Goal: Information Seeking & Learning: Check status

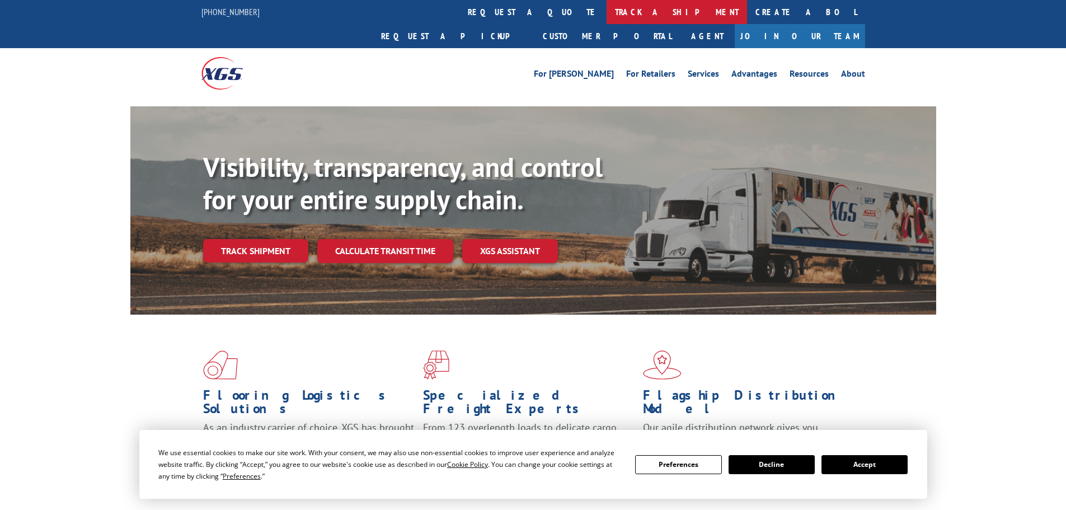
click at [607, 12] on link "track a shipment" at bounding box center [677, 12] width 140 height 24
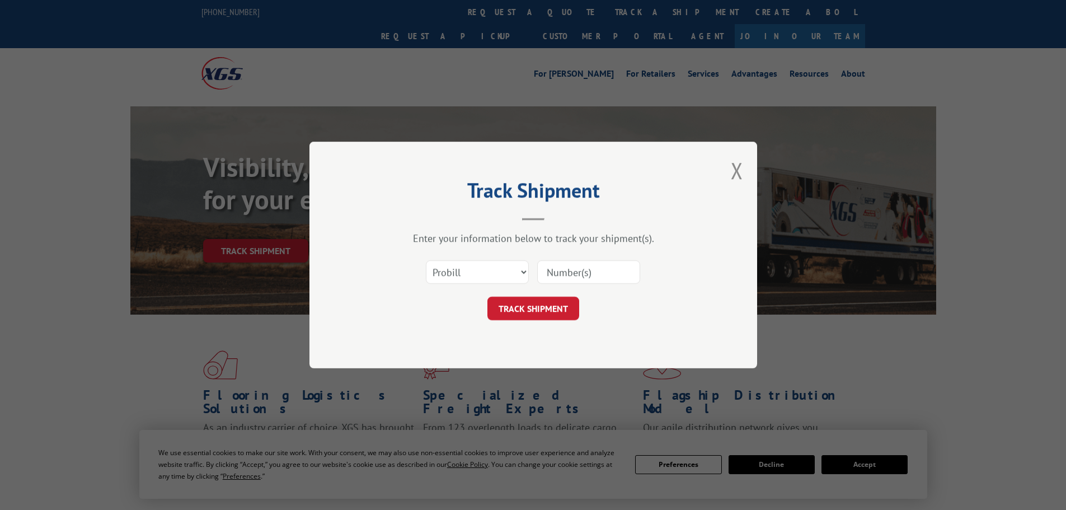
drag, startPoint x: 563, startPoint y: 260, endPoint x: 558, endPoint y: 275, distance: 16.3
click at [562, 260] on div at bounding box center [588, 272] width 103 height 26
click at [558, 277] on input at bounding box center [588, 272] width 103 height 24
paste input "17476200"
type input "17476200"
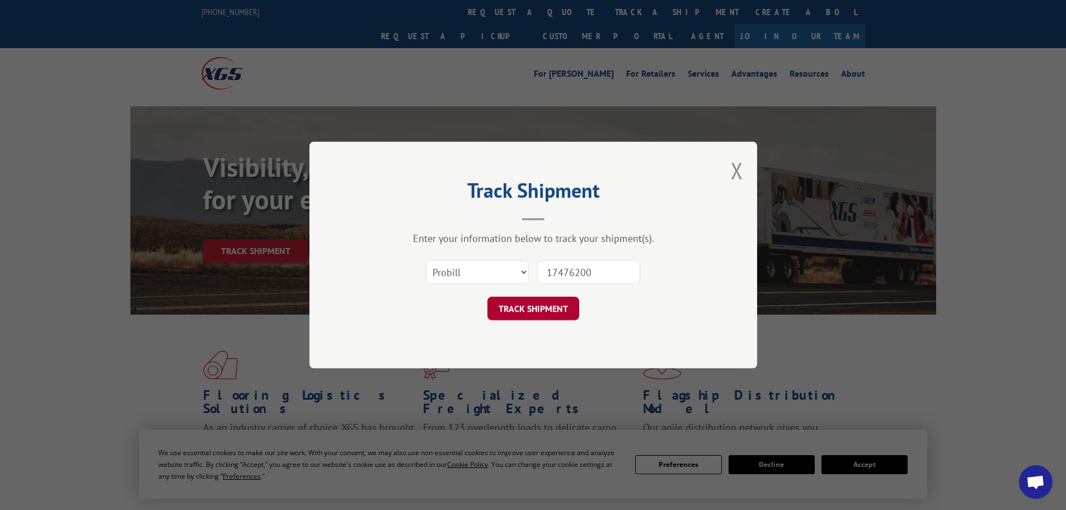
click at [533, 313] on button "TRACK SHIPMENT" at bounding box center [533, 309] width 92 height 24
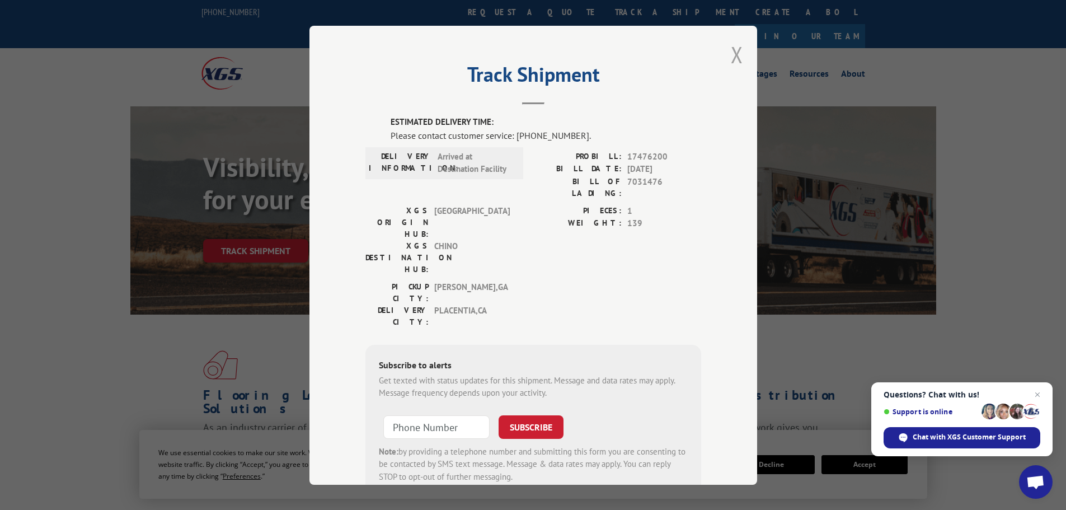
click at [734, 52] on button "Close modal" at bounding box center [737, 55] width 12 height 30
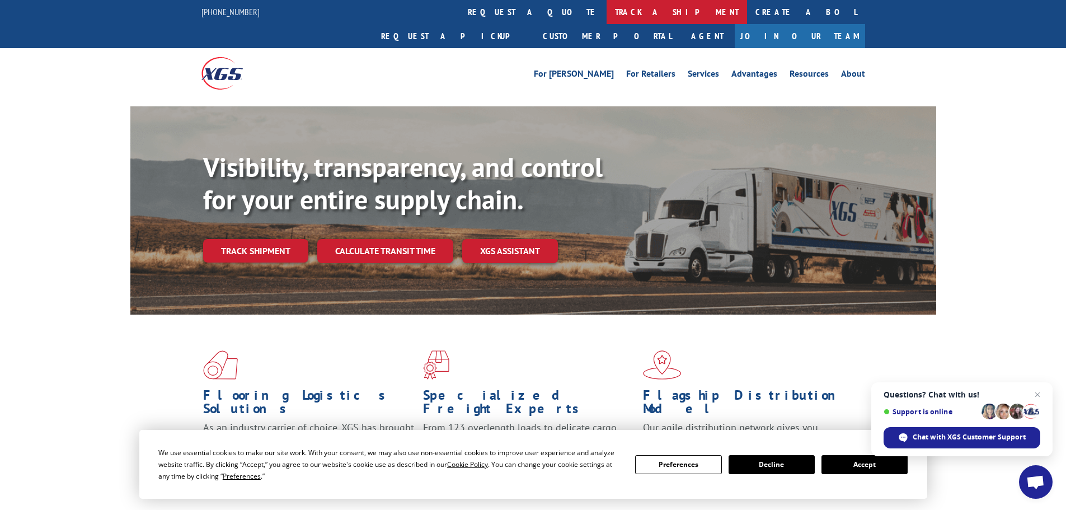
click at [607, 17] on link "track a shipment" at bounding box center [677, 12] width 140 height 24
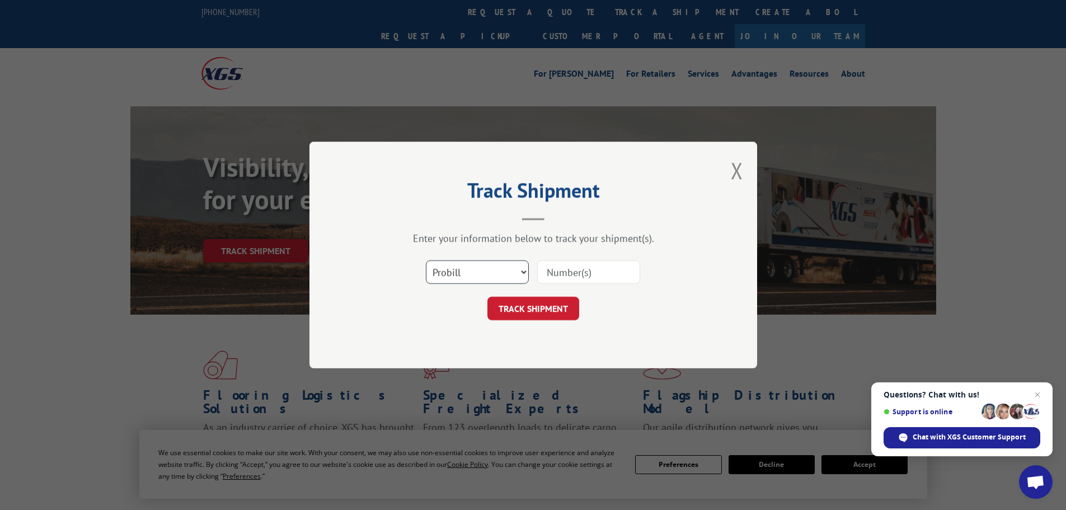
click at [426, 265] on select "Select category... Probill BOL PO" at bounding box center [477, 272] width 103 height 24
select select "bol"
click at [426, 260] on select "Select category... Probill BOL PO" at bounding box center [477, 272] width 103 height 24
click at [551, 267] on input at bounding box center [588, 272] width 103 height 24
paste input "7031476"
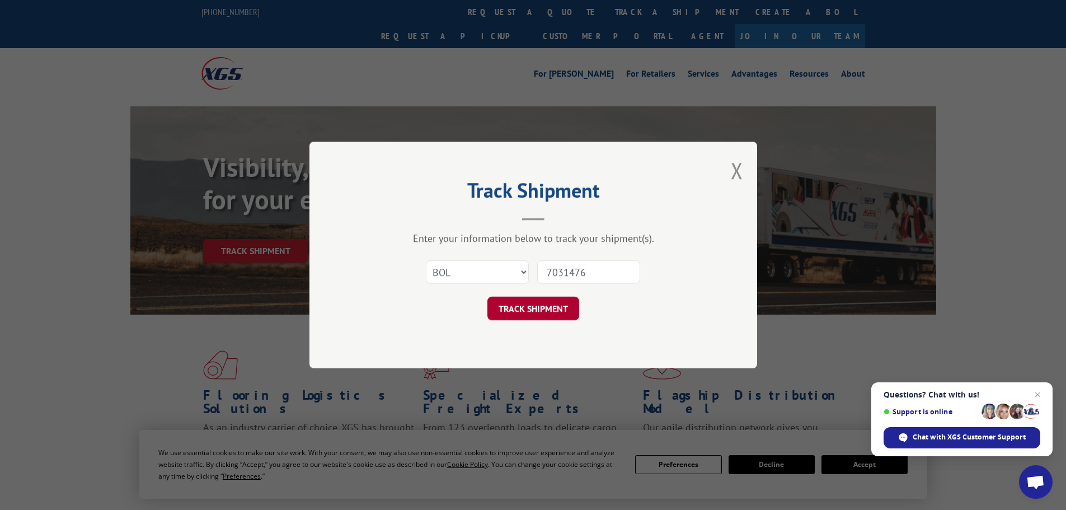
type input "7031476"
click at [541, 311] on button "TRACK SHIPMENT" at bounding box center [533, 309] width 92 height 24
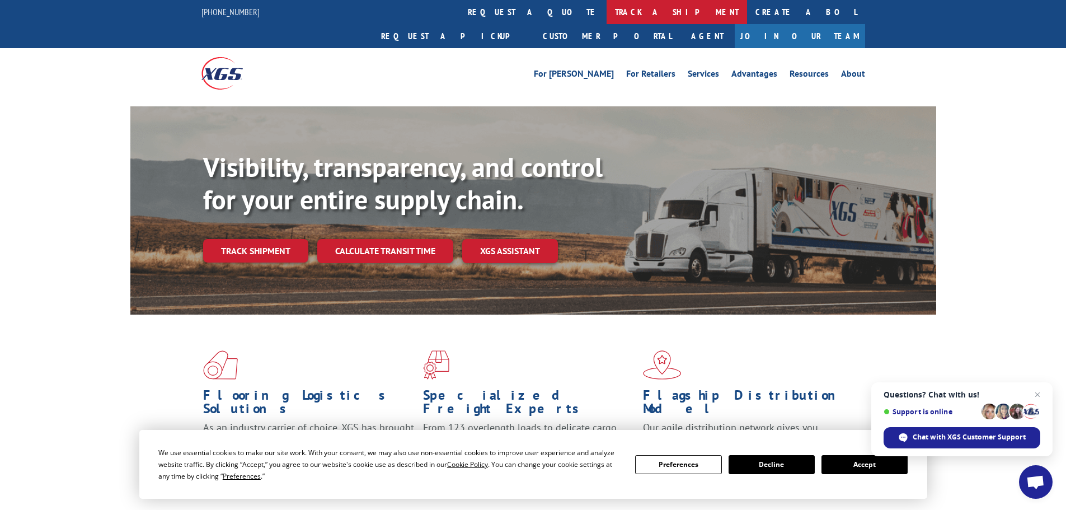
click at [607, 1] on link "track a shipment" at bounding box center [677, 12] width 140 height 24
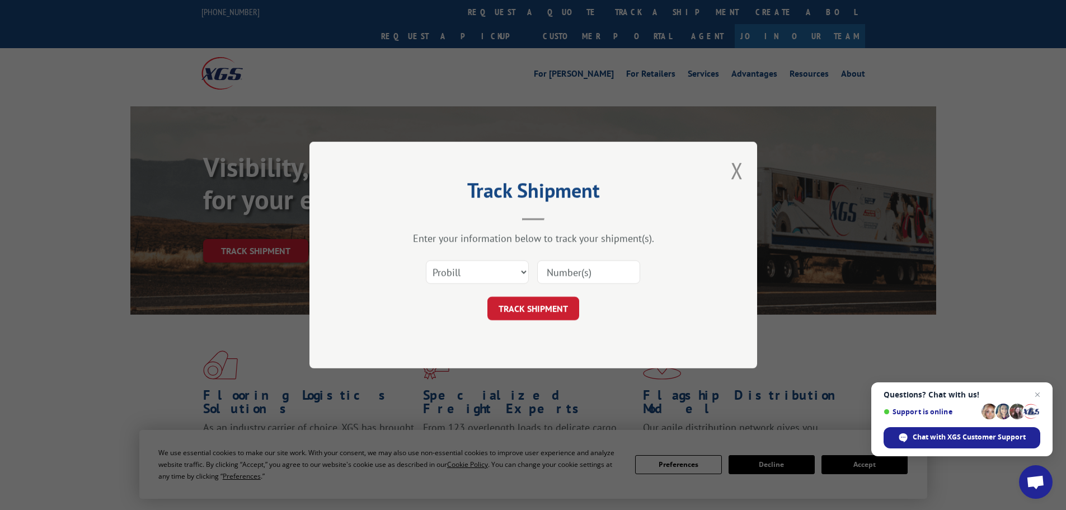
click at [581, 276] on input at bounding box center [588, 272] width 103 height 24
paste input "17233144"
type input "17233144"
click at [553, 312] on button "TRACK SHIPMENT" at bounding box center [533, 309] width 92 height 24
